Goal: Task Accomplishment & Management: Manage account settings

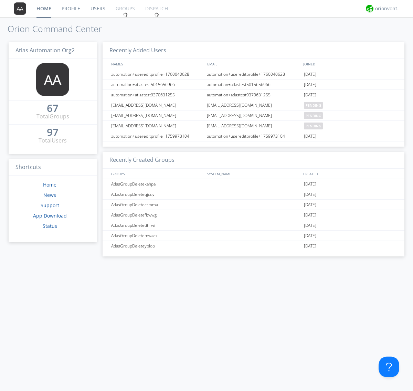
click at [125, 9] on link "Groups" at bounding box center [126, 8] width 30 height 17
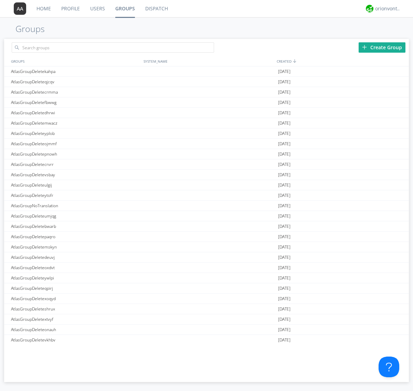
click at [382, 47] on div "Create Group" at bounding box center [382, 47] width 47 height 10
click at [125, 9] on link "Groups" at bounding box center [125, 8] width 30 height 17
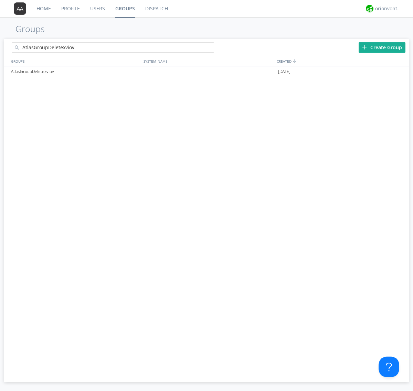
type input "AtlasGroupDeletexviov"
click at [211, 49] on div at bounding box center [210, 48] width 7 height 7
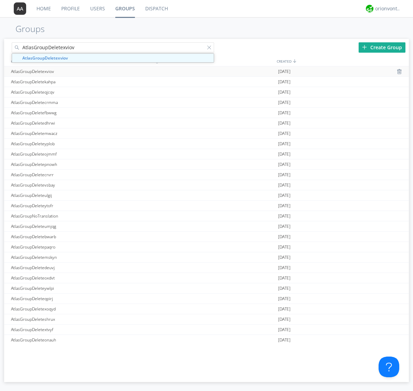
type input "AtlasGroupDeletexviov"
click at [75, 71] on div "AtlasGroupDeletexviov" at bounding box center [75, 71] width 133 height 10
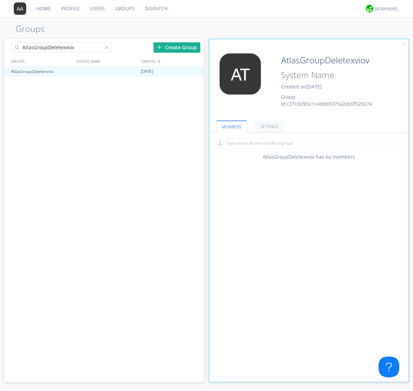
click at [309, 143] on input "text" at bounding box center [309, 143] width 190 height 10
type input "automation+atlas0005+org2"
click at [307, 143] on input "text" at bounding box center [309, 143] width 190 height 10
type input "automation+atlas0004+org2"
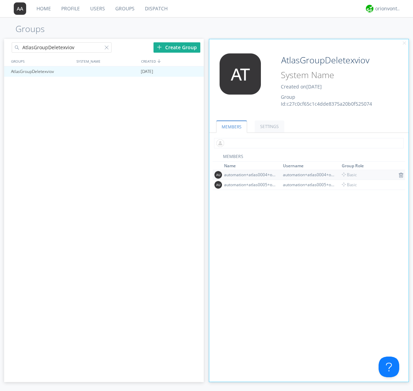
scroll to position [45, 0]
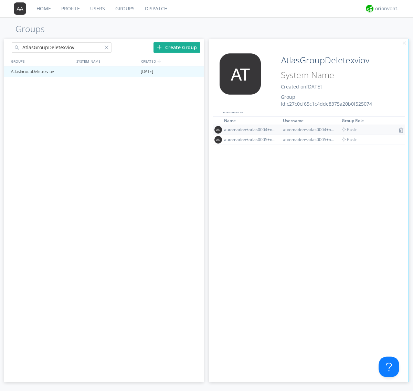
click at [399, 130] on img at bounding box center [401, 130] width 5 height 6
click at [195, 72] on div at bounding box center [195, 72] width 7 height 6
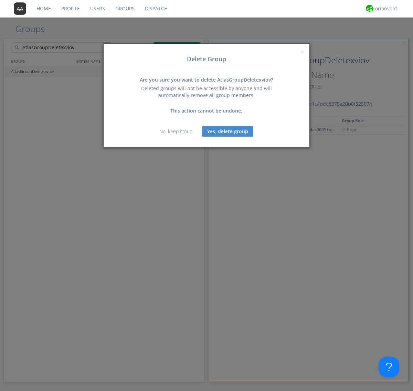
click at [228, 131] on button "Yes, delete group" at bounding box center [227, 131] width 51 height 10
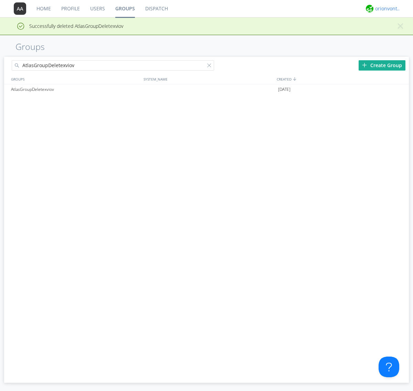
click at [386, 9] on div "orionvontas+atlas+automation+org2" at bounding box center [388, 8] width 26 height 7
